Goal: Task Accomplishment & Management: Manage account settings

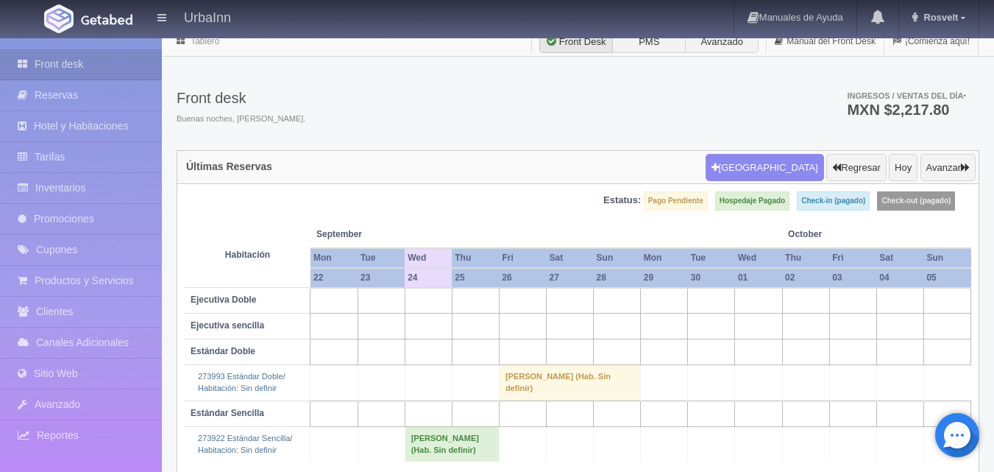
scroll to position [42, 0]
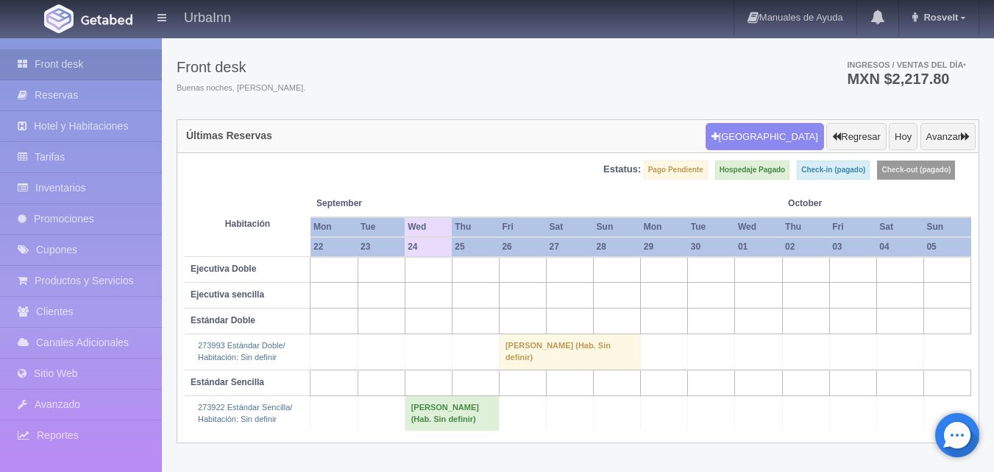
click at [795, 202] on span "October" at bounding box center [829, 203] width 82 height 13
click at [970, 130] on button "Avanzar" at bounding box center [947, 137] width 55 height 28
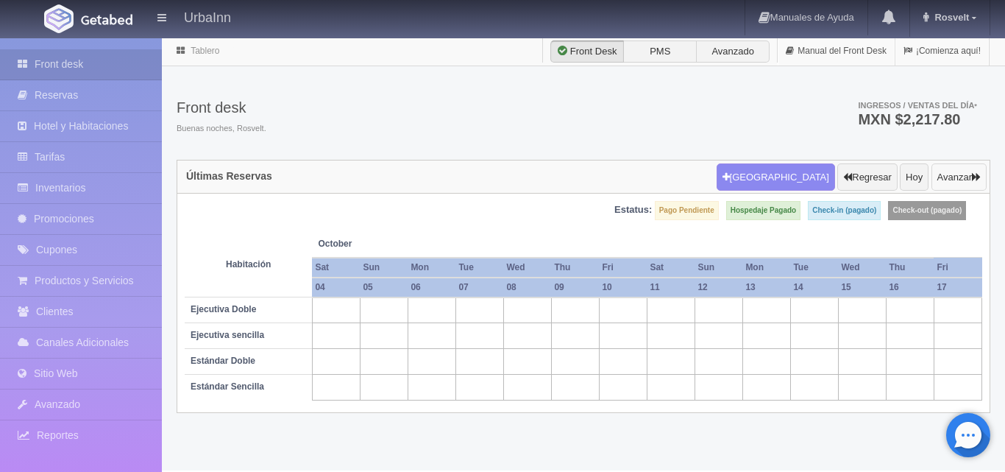
click at [957, 175] on button "Avanzar" at bounding box center [958, 177] width 55 height 28
